Goal: Task Accomplishment & Management: Manage account settings

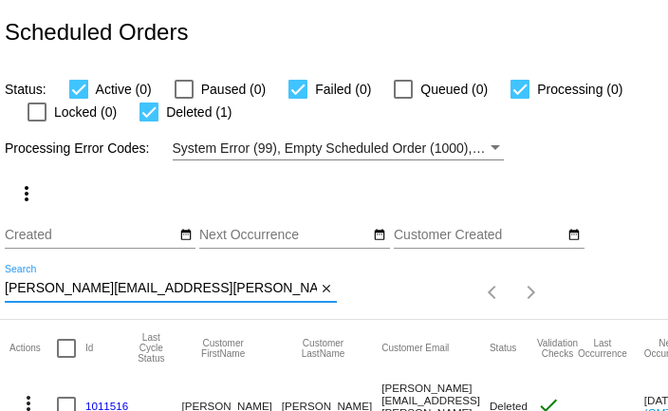
click at [241, 293] on input "[PERSON_NAME][EMAIL_ADDRESS][PERSON_NAME][DOMAIN_NAME]" at bounding box center [161, 288] width 312 height 15
click at [241, 293] on input "marlene.galligan@gmail.com" at bounding box center [161, 288] width 312 height 15
paste input "tmessac"
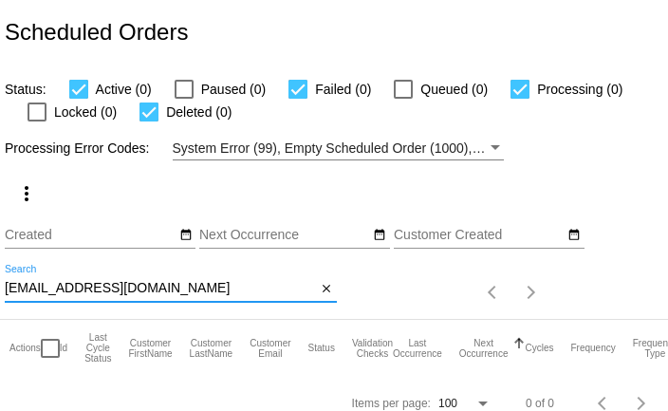
scroll to position [18, 0]
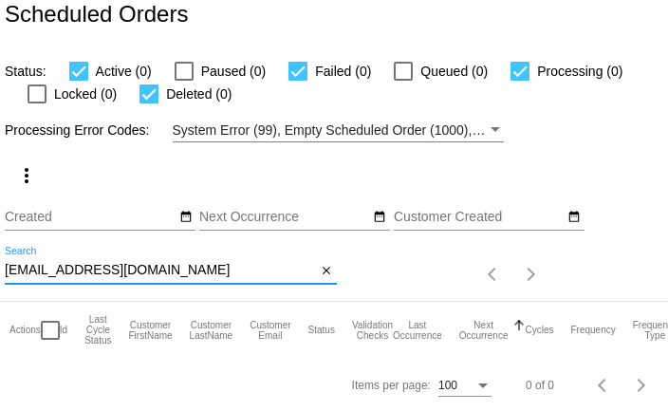
click at [87, 267] on input "mtmessac@gmail.com" at bounding box center [161, 270] width 312 height 15
paste input "pgailjackson@hot"
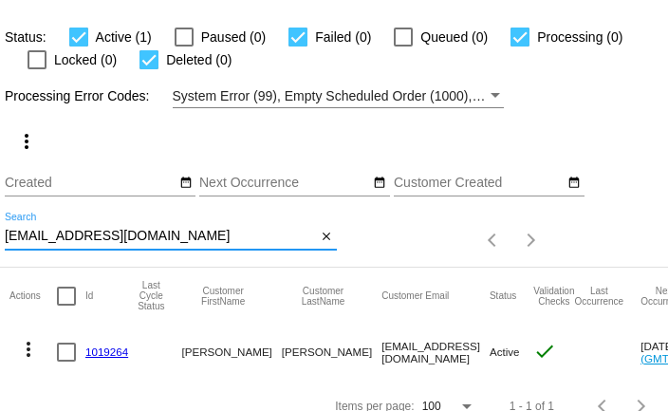
scroll to position [73, 0]
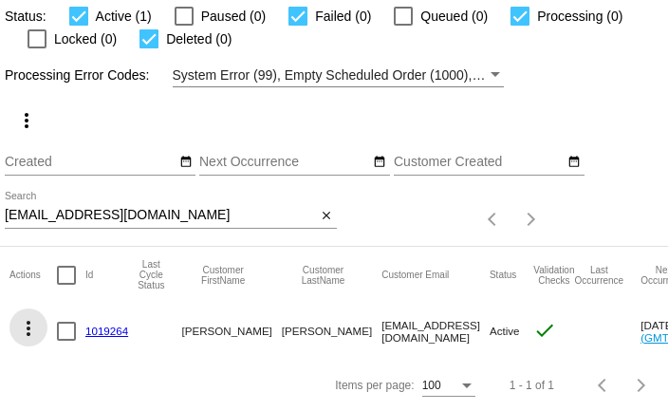
click at [28, 327] on mat-icon "more_vert" at bounding box center [28, 328] width 23 height 23
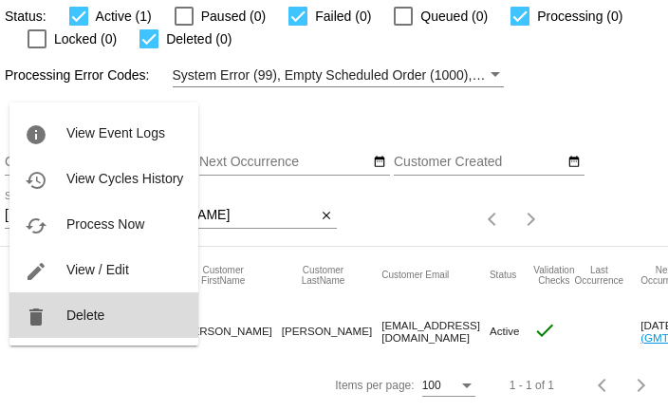
click at [71, 315] on span "Delete" at bounding box center [85, 314] width 38 height 15
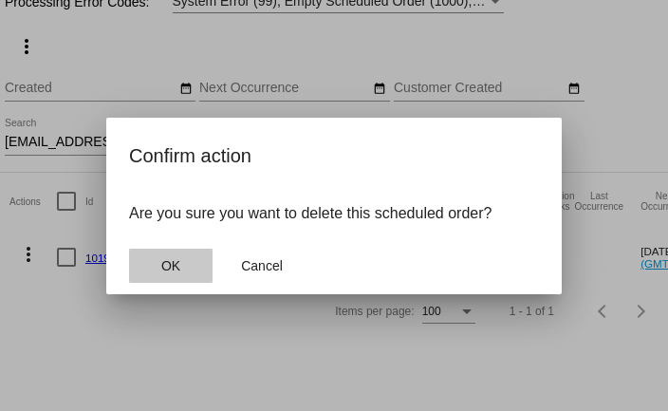
click at [177, 260] on span "OK" at bounding box center [170, 265] width 19 height 15
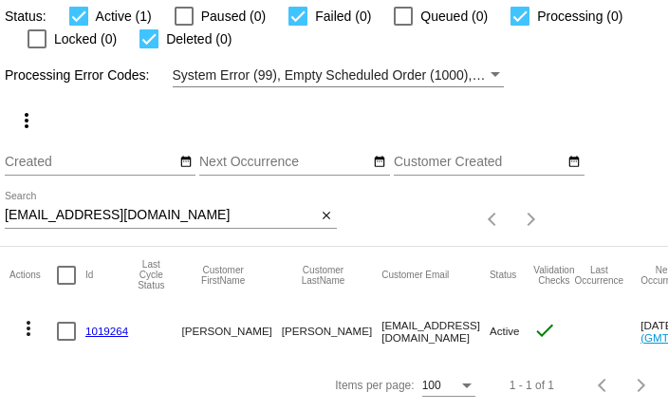
scroll to position [18, 0]
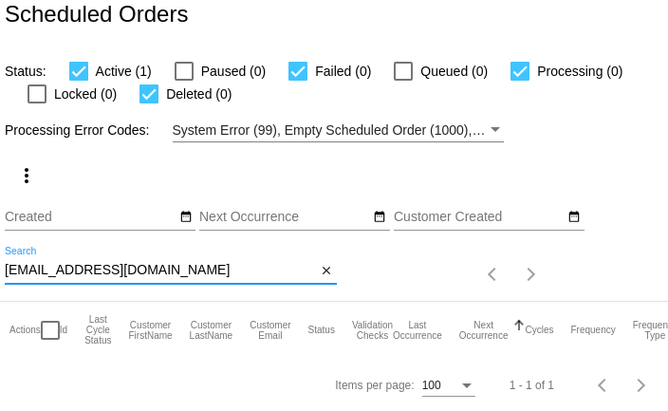
click at [45, 273] on input "pgailjackson@hotmail.com" at bounding box center [161, 270] width 312 height 15
paste input "domigabe59@yahoo"
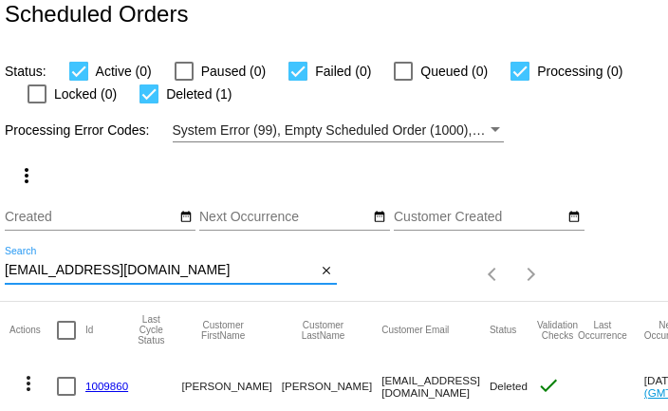
scroll to position [73, 0]
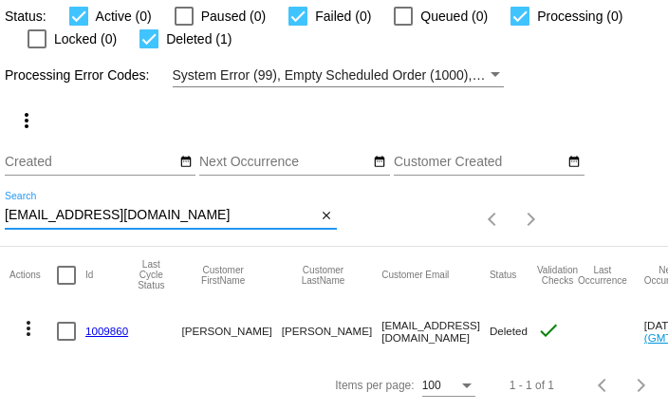
click at [141, 210] on input "domigabe59@yahoo.com" at bounding box center [161, 215] width 312 height 15
paste input "rickmerida4610@gmail"
type input "rickmerida4610@gmail.com"
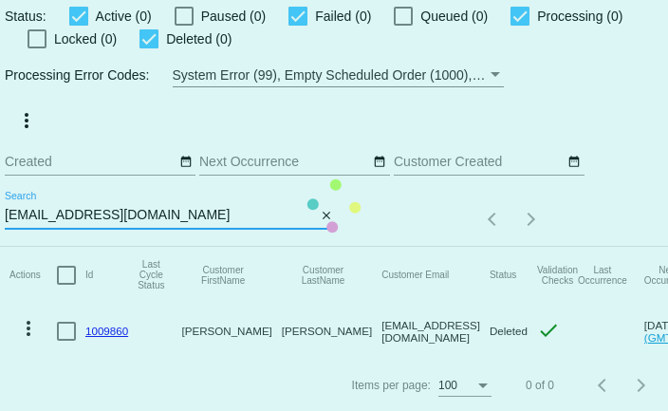
scroll to position [18, 0]
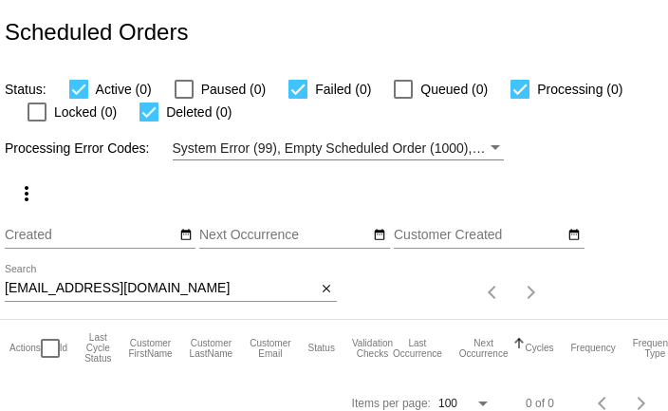
click at [209, 292] on input "rickmerida4610@gmail.com" at bounding box center [161, 288] width 312 height 15
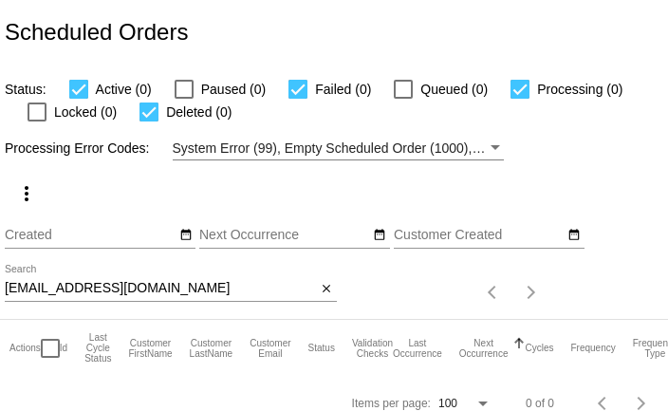
click at [40, 290] on input "rickmerida4610@gmail.com" at bounding box center [161, 288] width 312 height 15
click at [38, 289] on input "rickmerida4610@gmail.com" at bounding box center [161, 288] width 312 height 15
click at [37, 288] on input "rickmerida4610@gmail.com" at bounding box center [161, 288] width 312 height 15
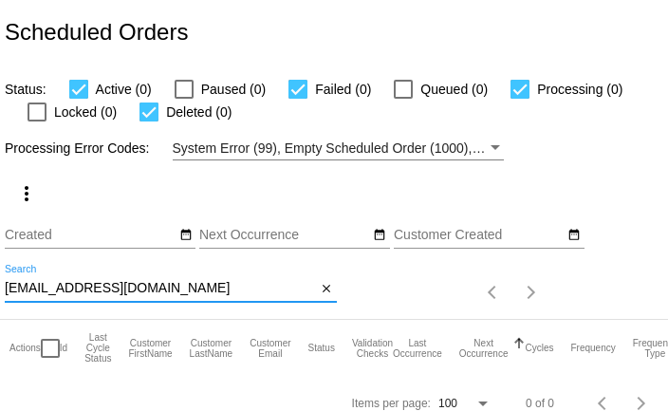
paste input "Tamalaneb"
type input "Tamalaneb@gmail.com"
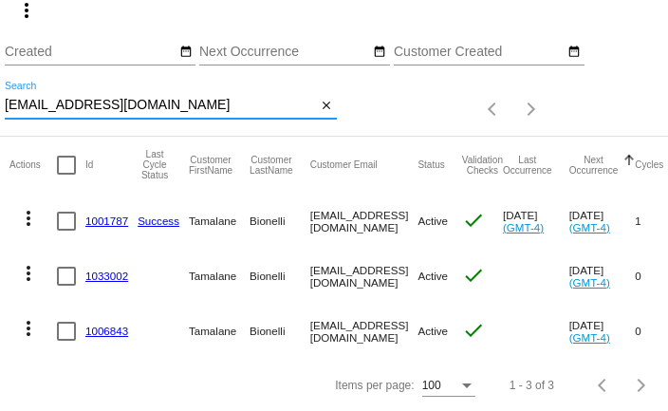
click at [110, 277] on link "1033002" at bounding box center [106, 275] width 43 height 12
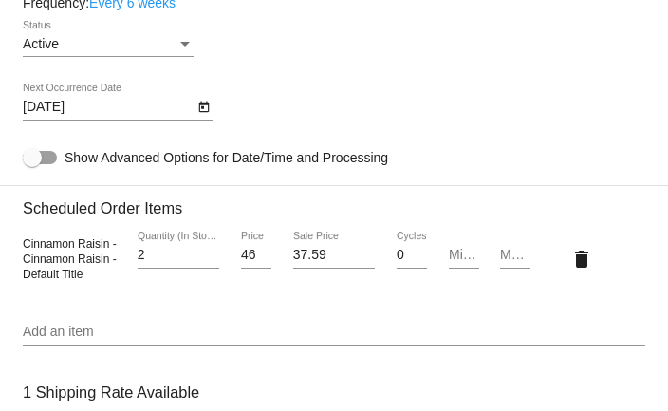
scroll to position [1007, 0]
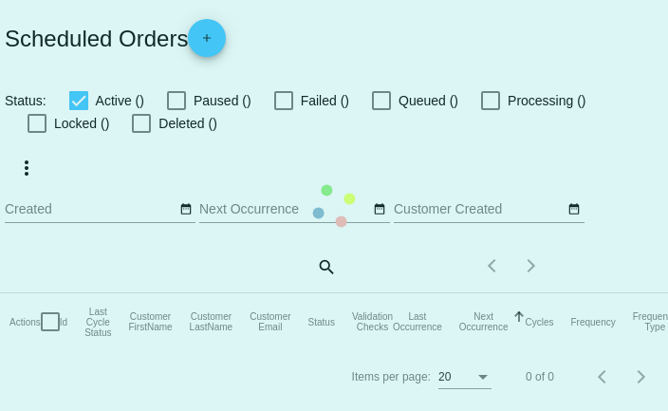
checkbox input "true"
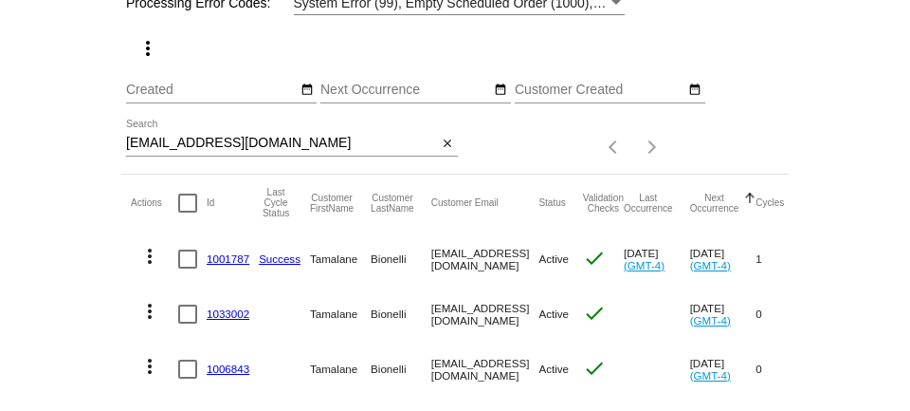
scroll to position [122, 0]
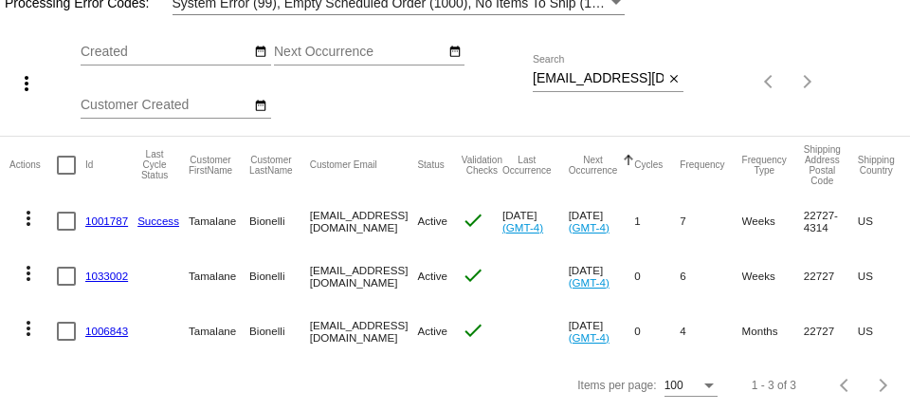
click at [25, 218] on mat-icon "more_vert" at bounding box center [28, 218] width 23 height 23
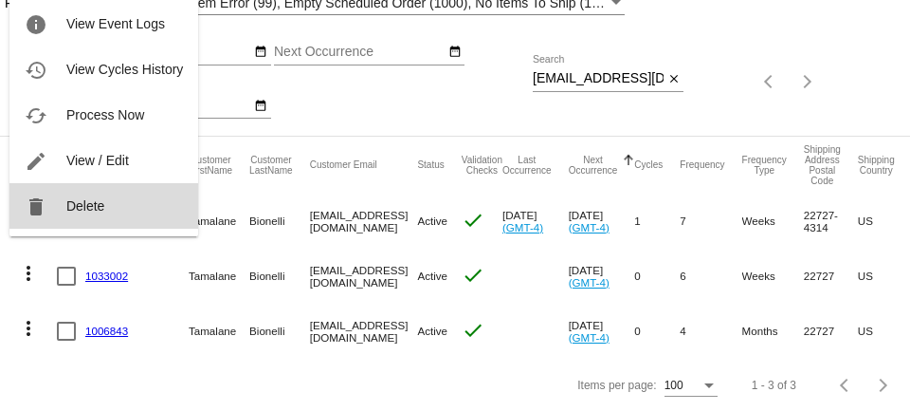
click at [64, 205] on button "delete Delete" at bounding box center [103, 206] width 189 height 46
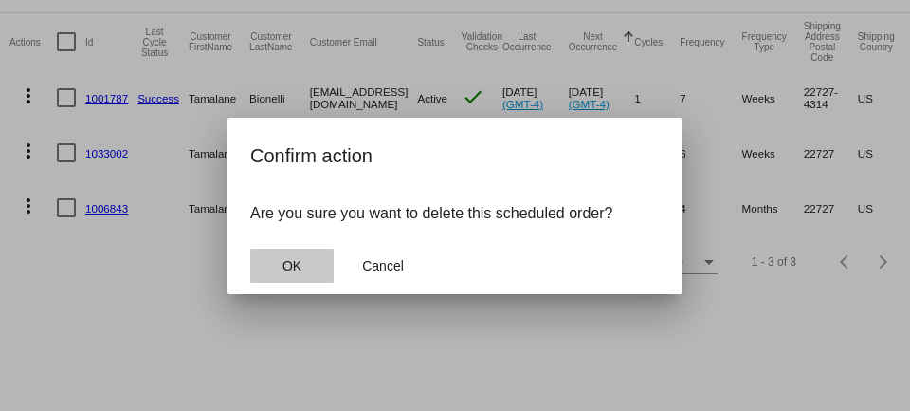
click at [294, 267] on span "OK" at bounding box center [292, 265] width 19 height 15
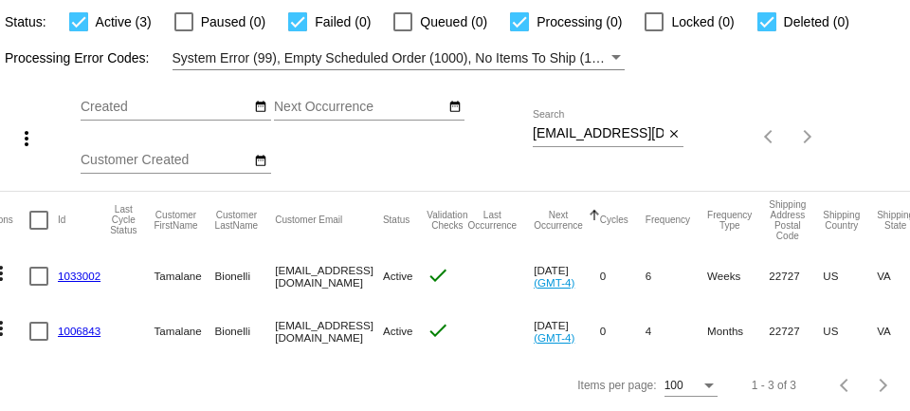
scroll to position [0, 0]
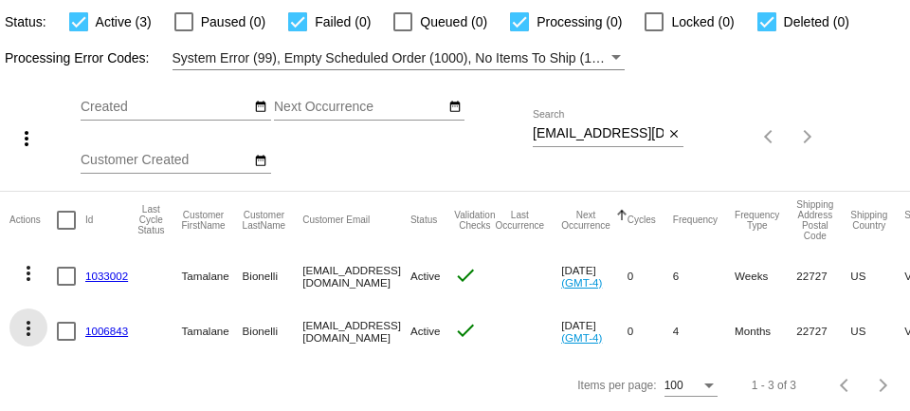
click at [29, 332] on mat-icon "more_vert" at bounding box center [28, 328] width 23 height 23
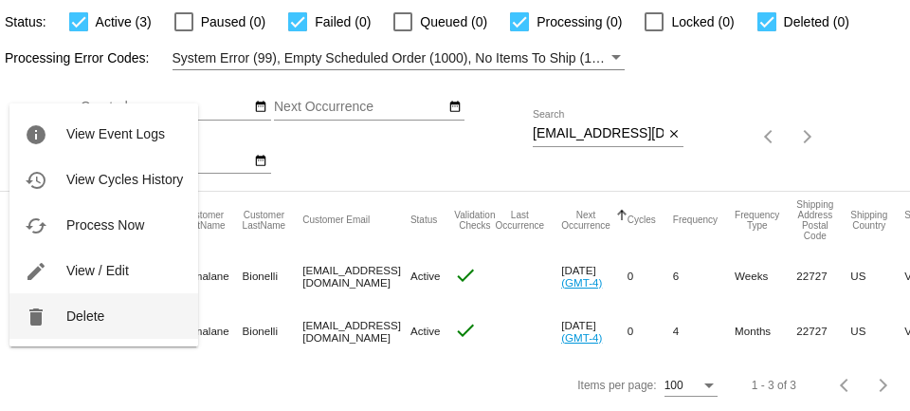
click at [78, 313] on span "Delete" at bounding box center [85, 315] width 38 height 15
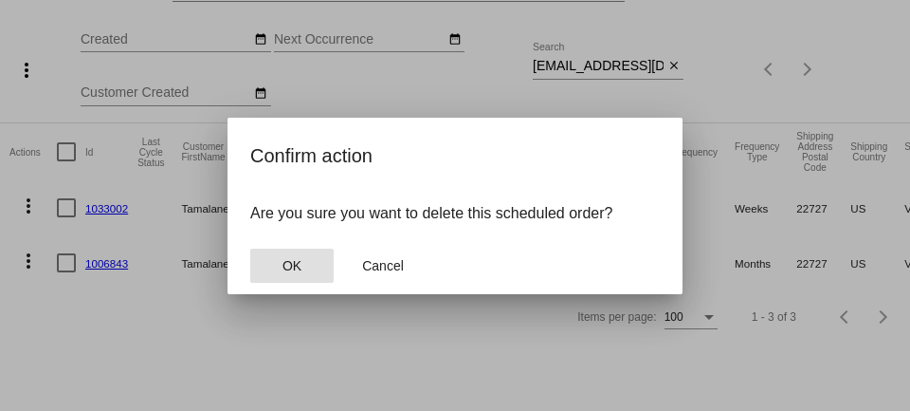
click at [286, 261] on span "OK" at bounding box center [292, 265] width 19 height 15
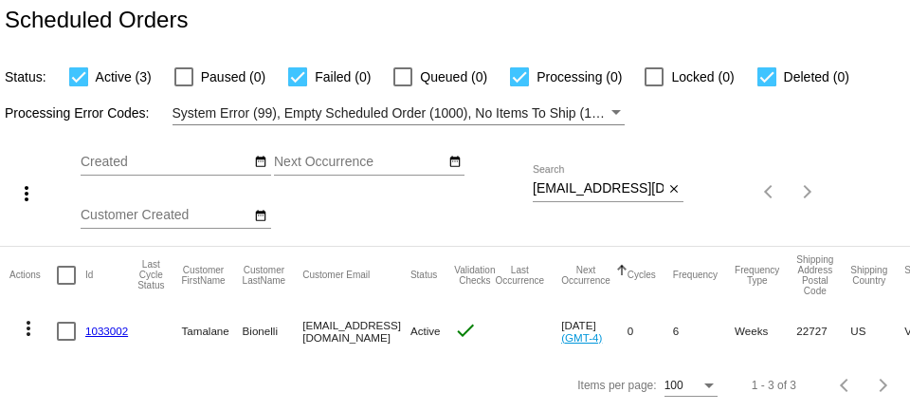
scroll to position [12, 0]
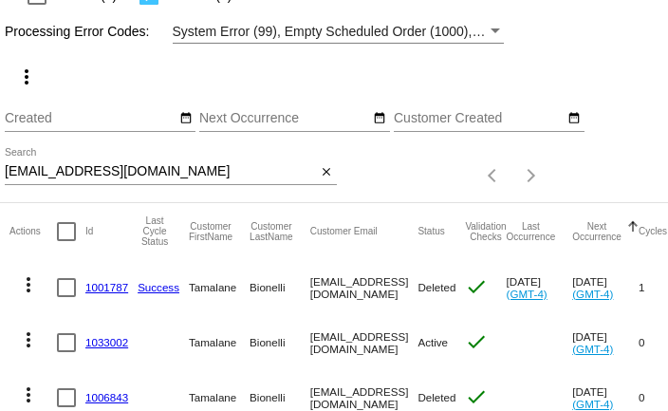
scroll to position [183, 0]
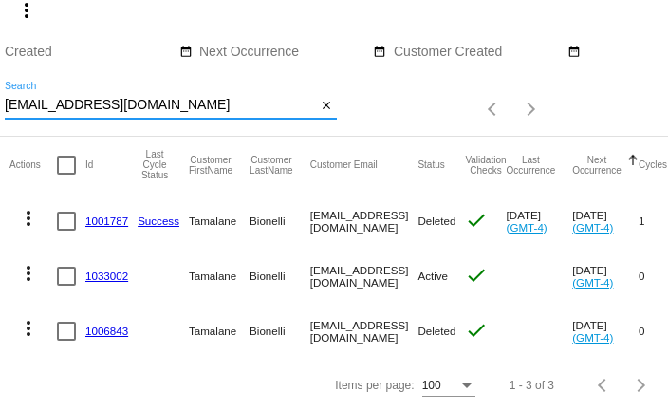
click at [229, 109] on input "Tamalaneb@gmail.com" at bounding box center [161, 105] width 312 height 15
paste input "tjejen7"
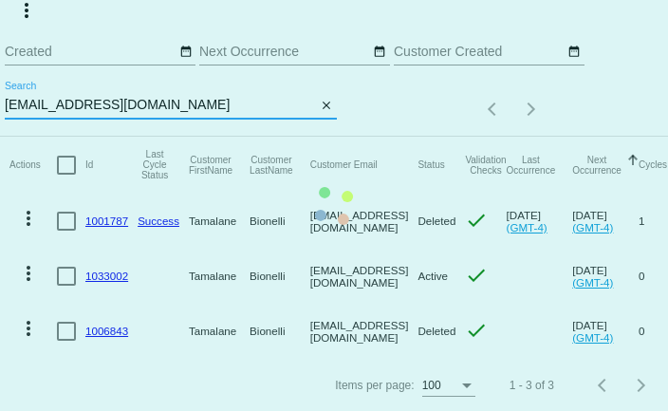
scroll to position [18, 0]
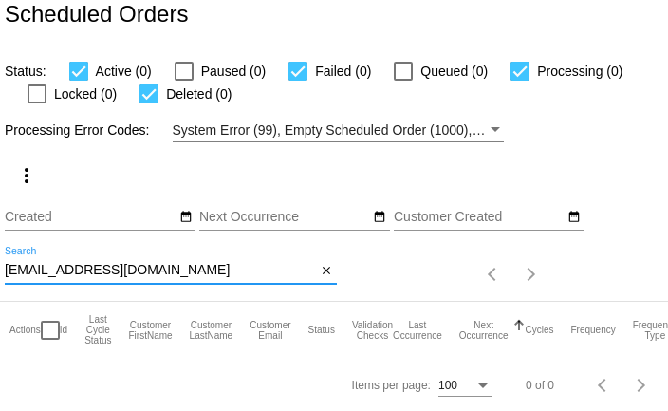
click at [140, 267] on input "tjejen7@gmail.com" at bounding box center [161, 270] width 312 height 15
paste input "wendyd1224@att.net"
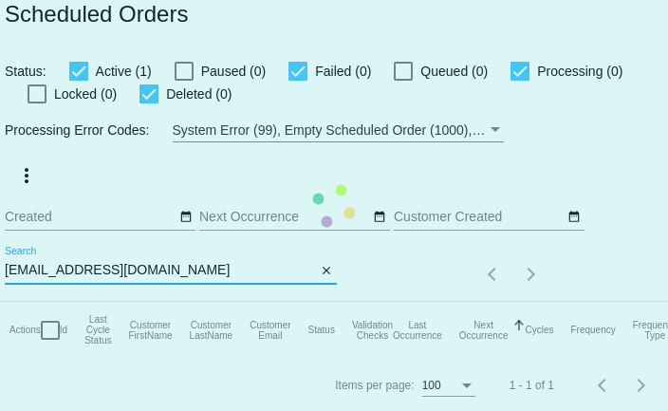
scroll to position [73, 0]
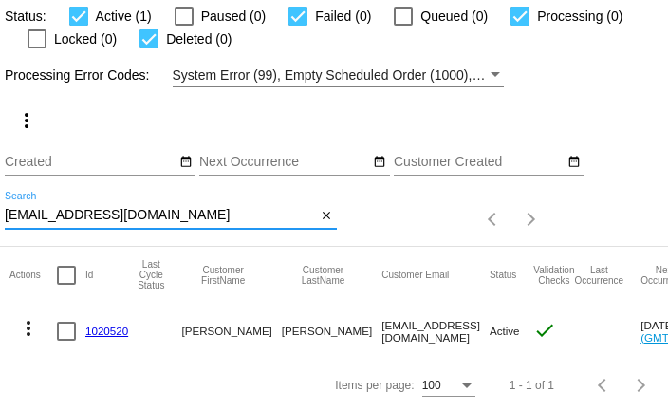
click at [27, 325] on mat-icon "more_vert" at bounding box center [28, 328] width 23 height 23
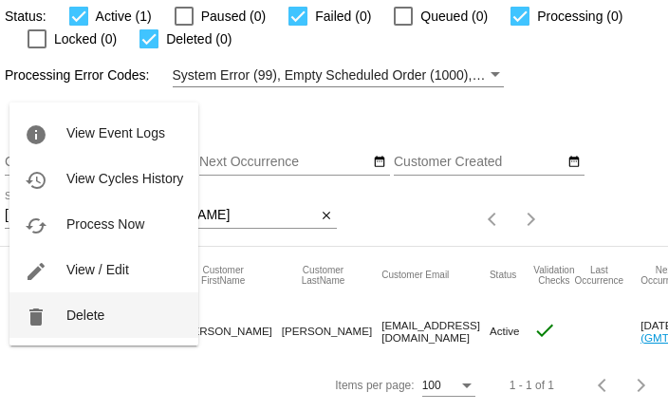
click at [69, 318] on span "Delete" at bounding box center [85, 314] width 38 height 15
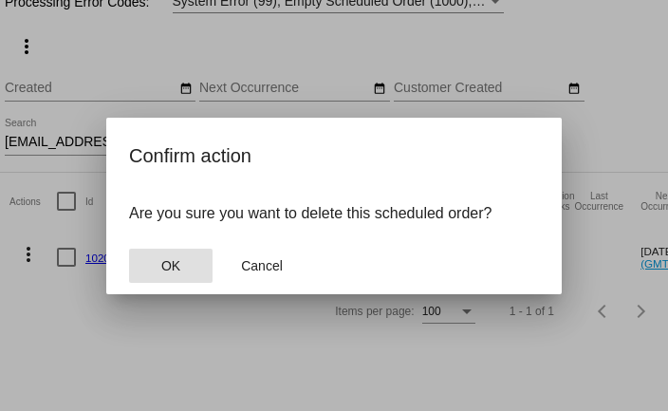
click at [165, 270] on span "OK" at bounding box center [170, 265] width 19 height 15
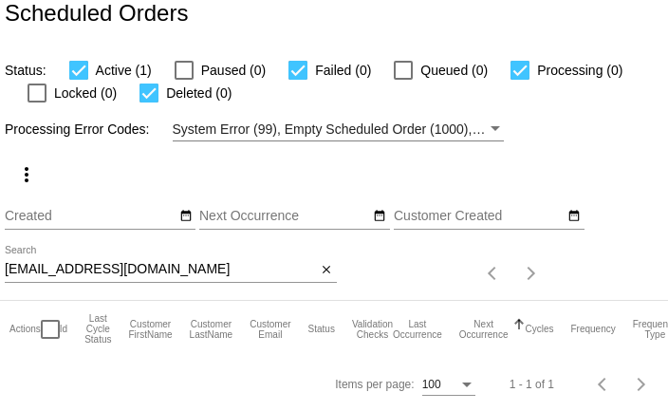
scroll to position [18, 0]
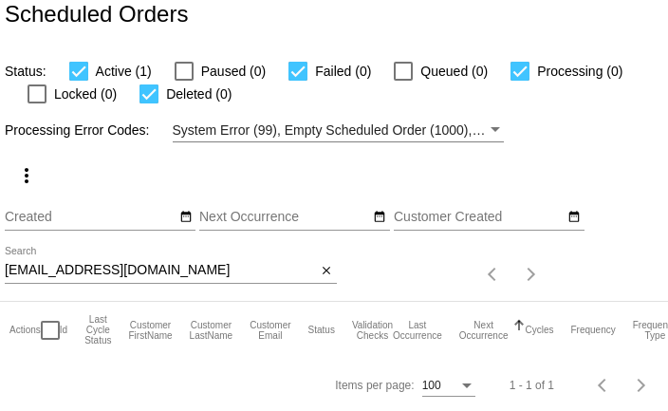
click at [184, 273] on input "wendyd1224@att.net" at bounding box center [161, 270] width 312 height 15
paste input "massiematinfar@gmail.com"
type input "massiematinfar@gmail.com"
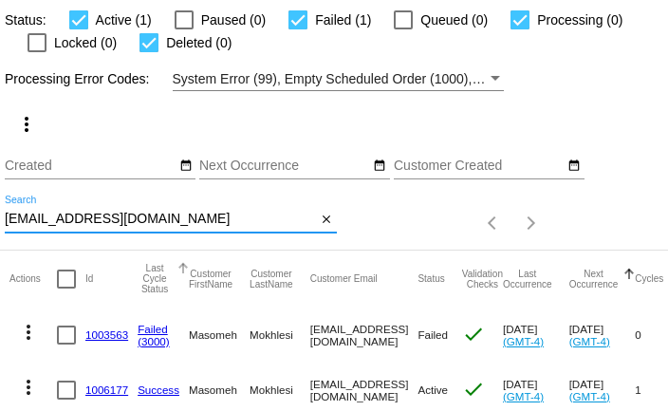
scroll to position [128, 0]
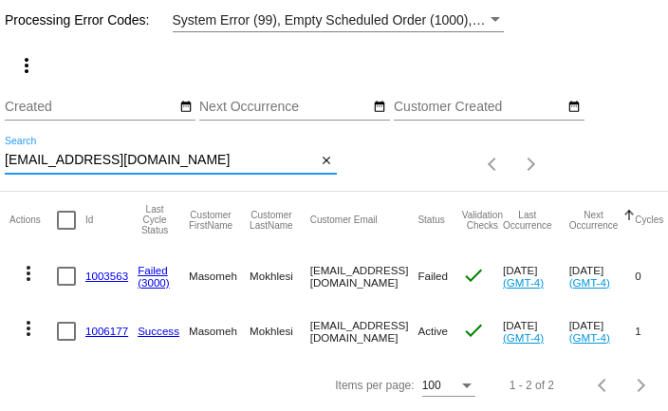
click at [31, 273] on mat-icon "more_vert" at bounding box center [28, 273] width 23 height 23
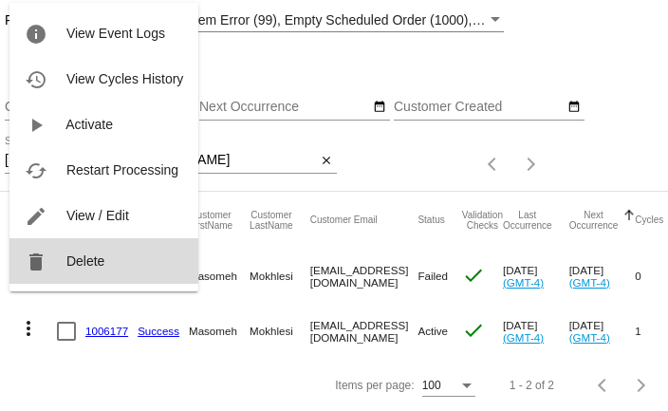
click at [63, 265] on button "delete Delete" at bounding box center [103, 261] width 189 height 46
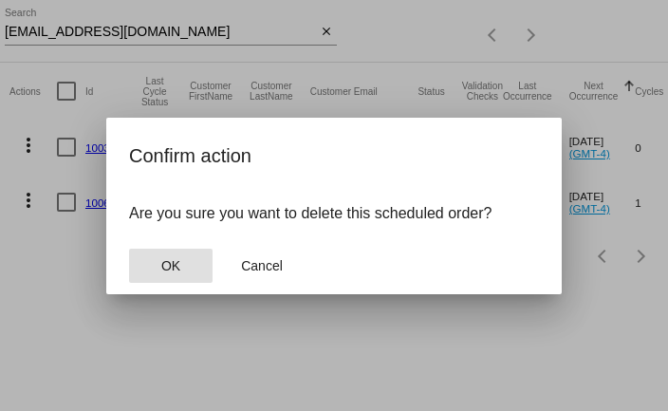
click at [144, 269] on button "OK" at bounding box center [170, 265] width 83 height 34
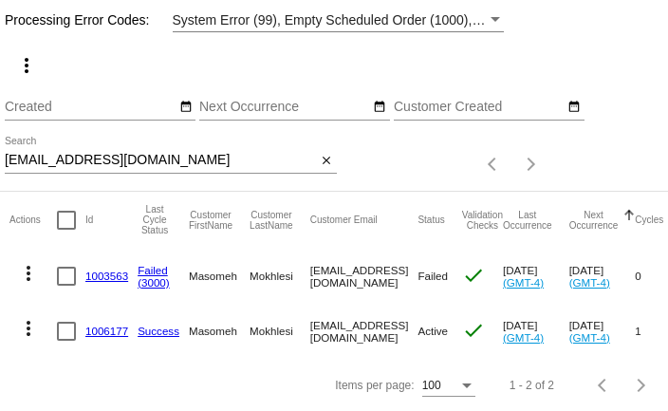
scroll to position [73, 0]
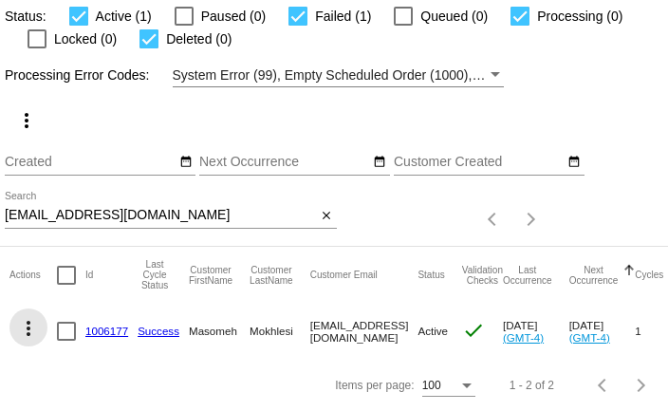
click at [30, 326] on mat-icon "more_vert" at bounding box center [28, 328] width 23 height 23
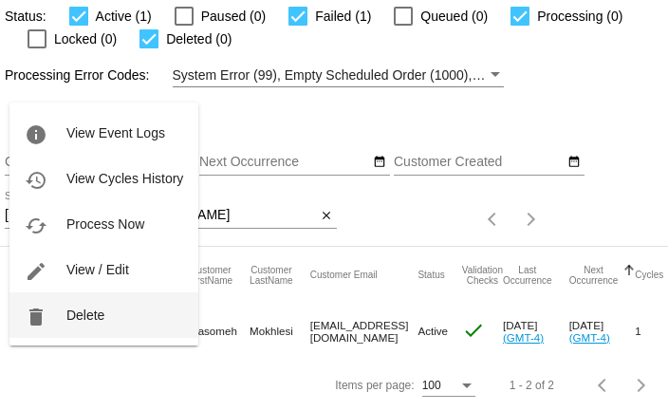
click at [74, 320] on span "Delete" at bounding box center [85, 314] width 38 height 15
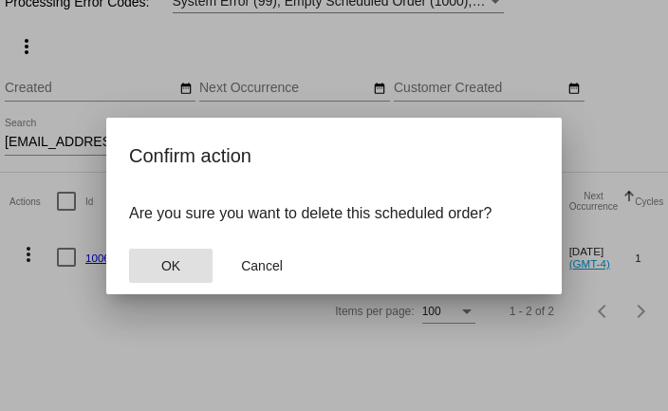
click at [154, 263] on button "OK" at bounding box center [170, 265] width 83 height 34
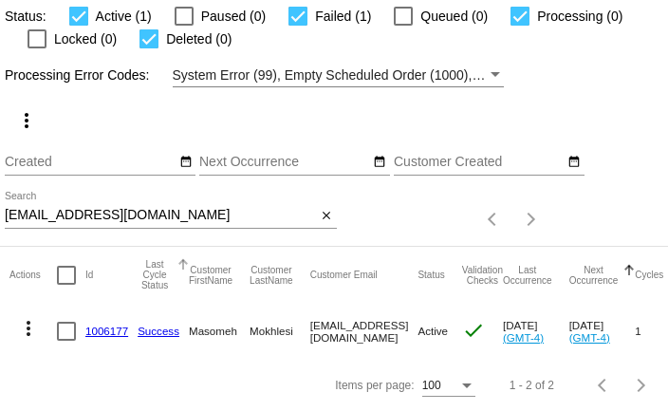
scroll to position [18, 0]
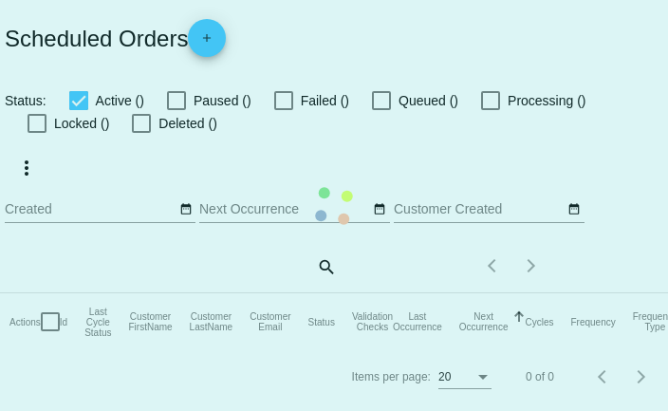
checkbox input "true"
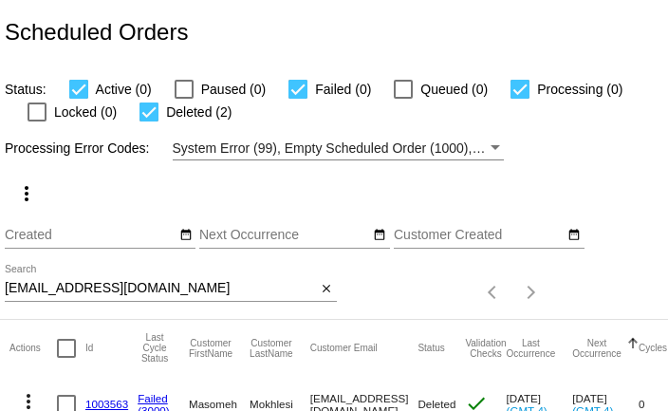
click at [261, 292] on input "massiematinfar@gmail.com" at bounding box center [161, 288] width 312 height 15
paste input "edumond@y"
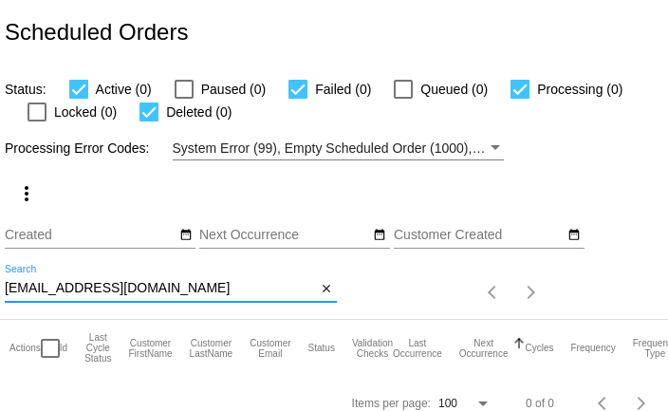
type input "[EMAIL_ADDRESS][DOMAIN_NAME]"
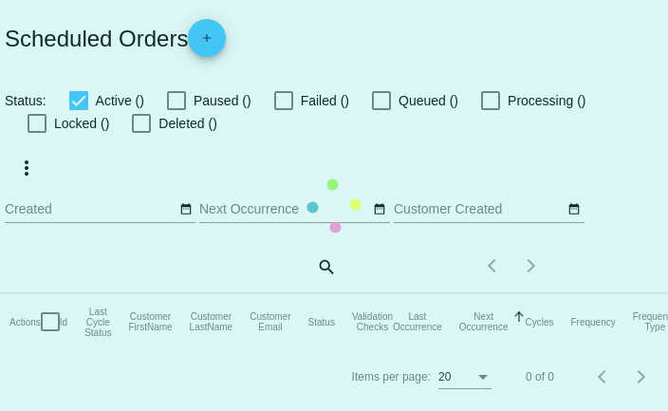
checkbox input "true"
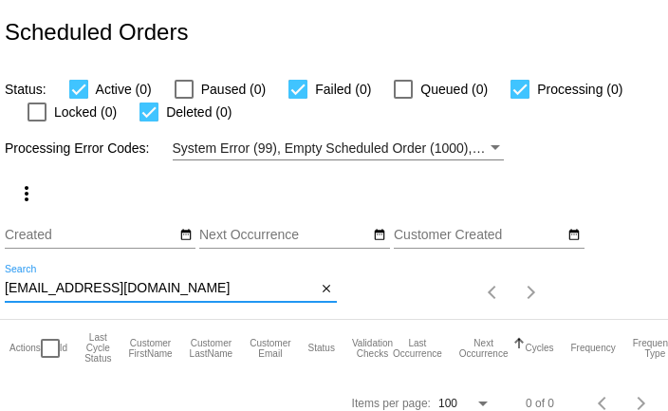
click at [61, 287] on input "[EMAIL_ADDRESS][DOMAIN_NAME]" at bounding box center [161, 288] width 312 height 15
click at [60, 286] on input "[EMAIL_ADDRESS][DOMAIN_NAME]" at bounding box center [161, 288] width 312 height 15
paste input "[EMAIL_ADDRESS][PERSON_NAME][DOMAIN_NAME]"
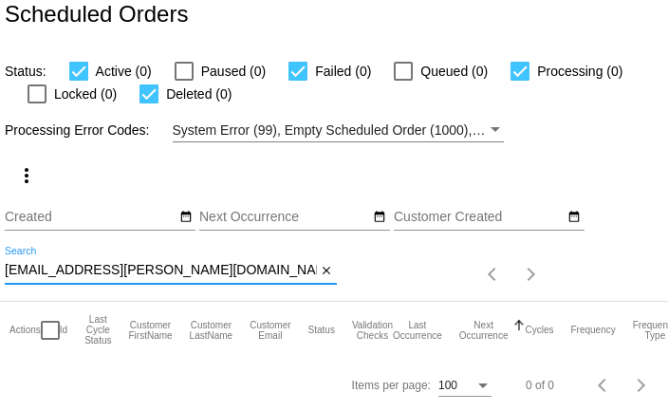
click at [177, 269] on input "[EMAIL_ADDRESS][PERSON_NAME][DOMAIN_NAME]" at bounding box center [161, 270] width 312 height 15
paste input "[EMAIL_ADDRESS][DOMAIN_NAME]"
type input "[EMAIL_ADDRESS][DOMAIN_NAME]"
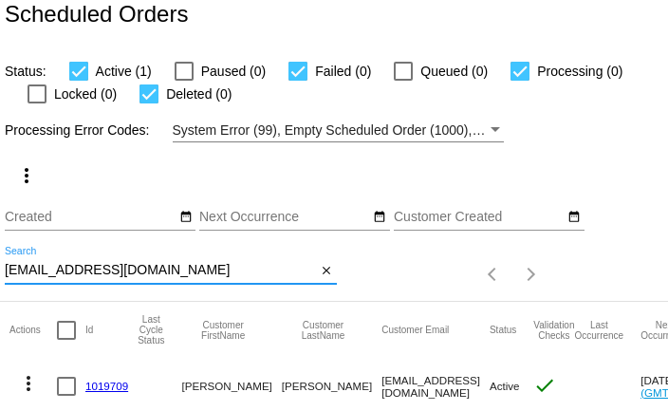
scroll to position [73, 0]
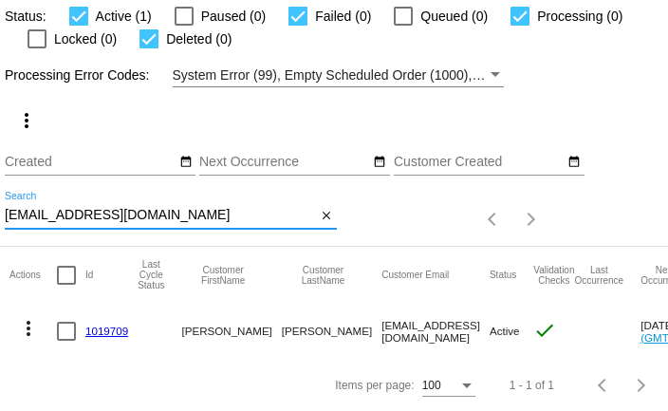
click at [34, 323] on mat-icon "more_vert" at bounding box center [28, 328] width 23 height 23
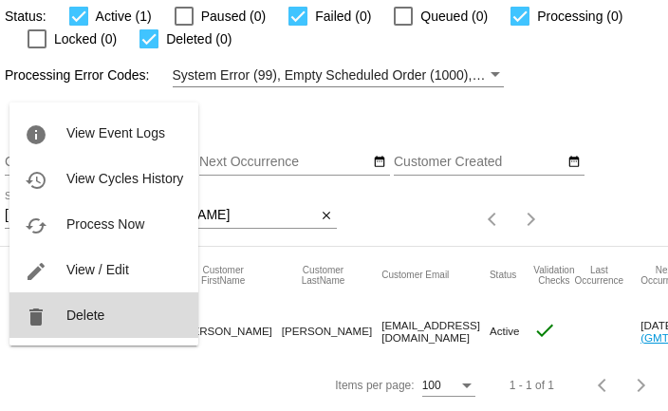
click at [67, 312] on span "Delete" at bounding box center [85, 314] width 38 height 15
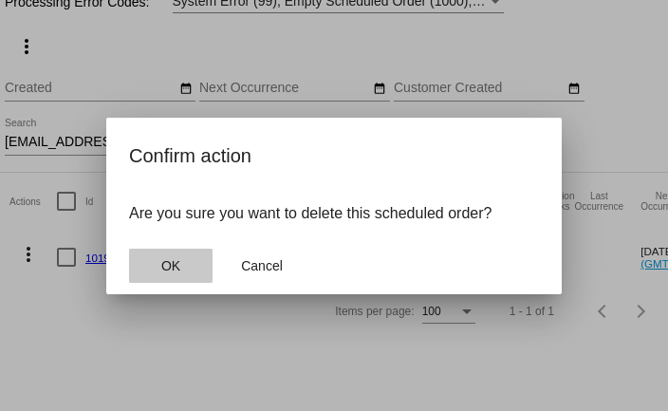
click at [161, 255] on button "OK" at bounding box center [170, 265] width 83 height 34
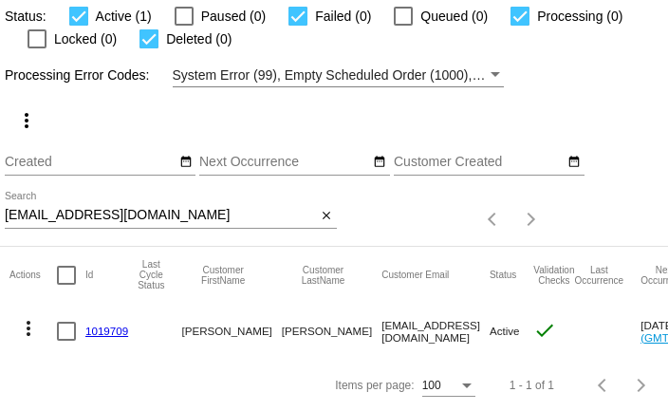
scroll to position [18, 0]
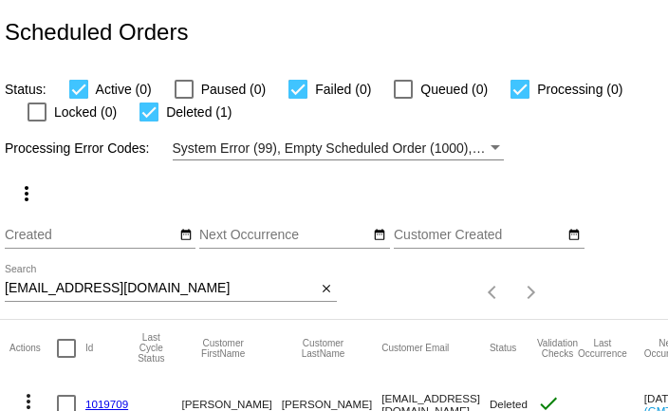
click at [155, 291] on input "kimdenisemcgee@gmail.com" at bounding box center [161, 288] width 312 height 15
click at [147, 295] on input "kimdenisemcgee@gmail.com" at bounding box center [161, 288] width 312 height 15
click at [145, 296] on input "kimdenisemcgee@gmail.com" at bounding box center [161, 288] width 312 height 15
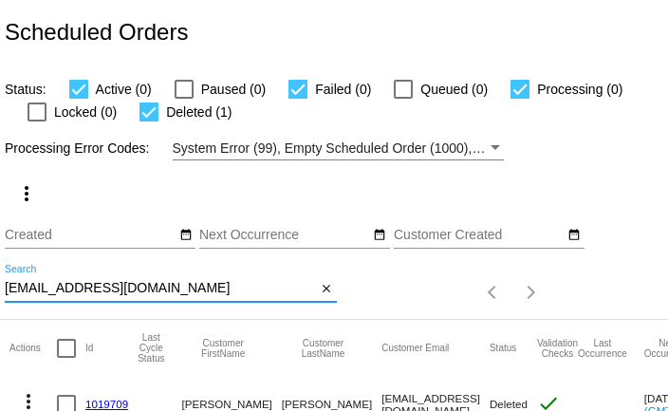
paste input "Lindamolter@yahoo"
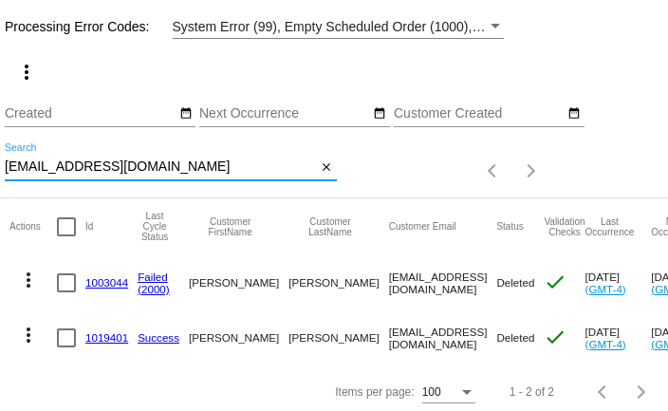
scroll to position [128, 0]
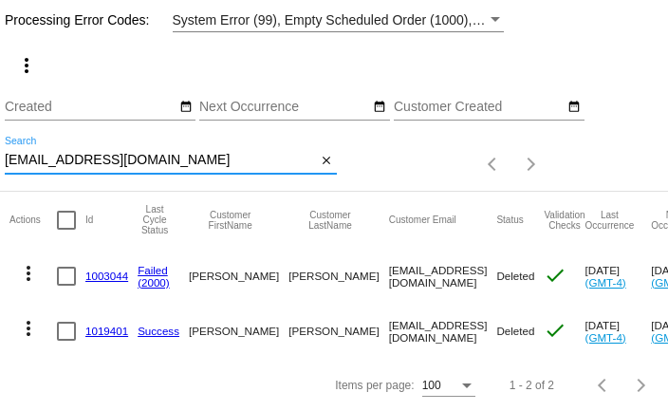
click at [142, 157] on input "Lindamolter@yahoo.com" at bounding box center [161, 160] width 312 height 15
paste input "juliesulli60@gmail"
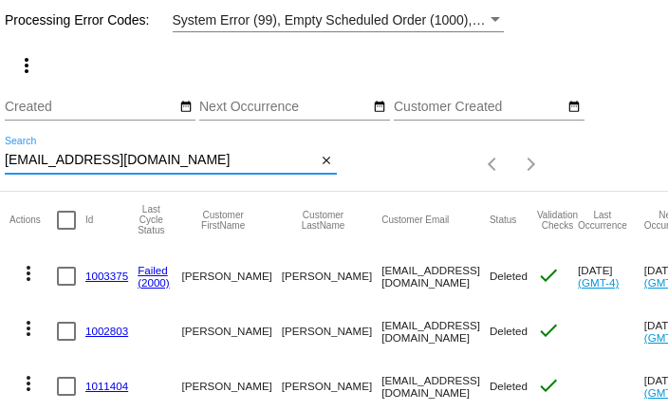
scroll to position [183, 0]
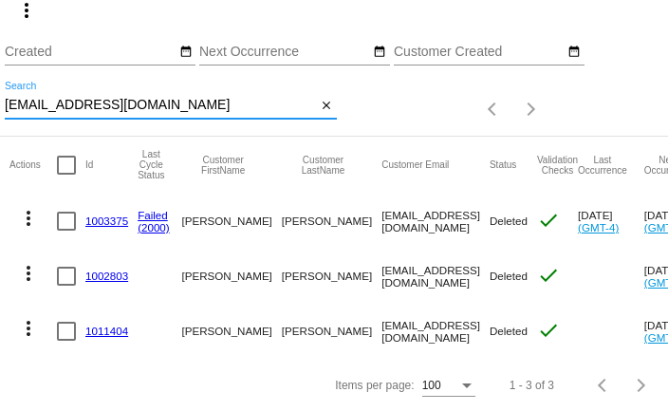
type input "juliesulli60@gmail.com"
